Goal: Information Seeking & Learning: Compare options

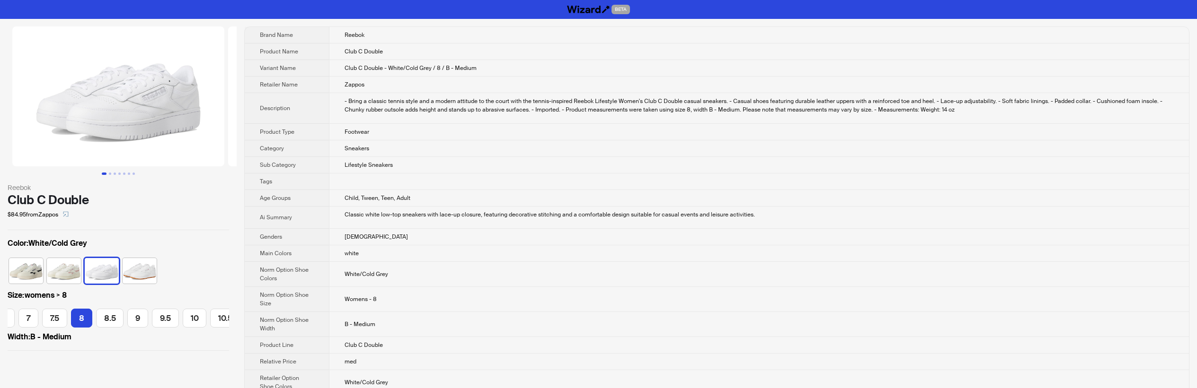
scroll to position [0, 138]
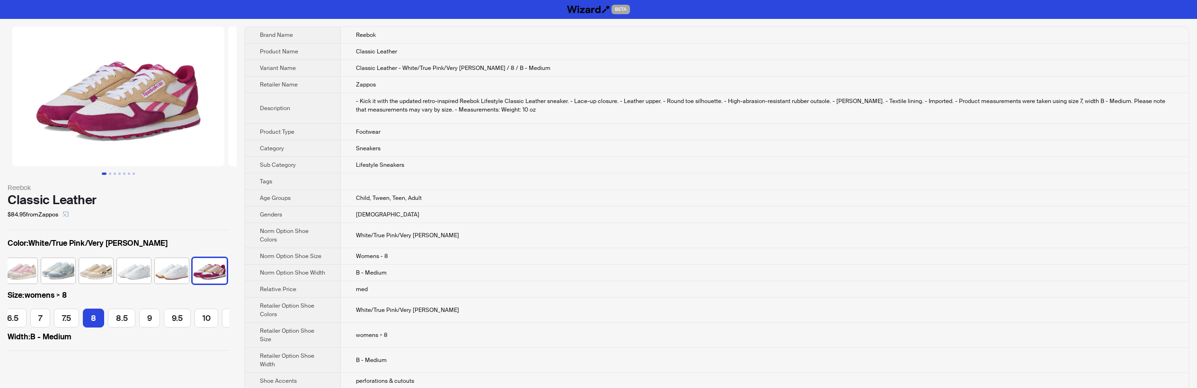
scroll to position [0, 138]
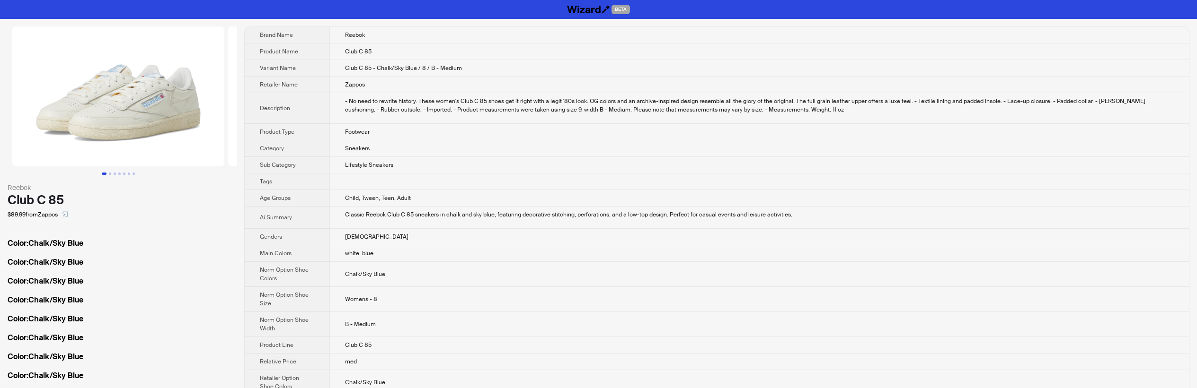
scroll to position [0, 138]
